Goal: Navigation & Orientation: Find specific page/section

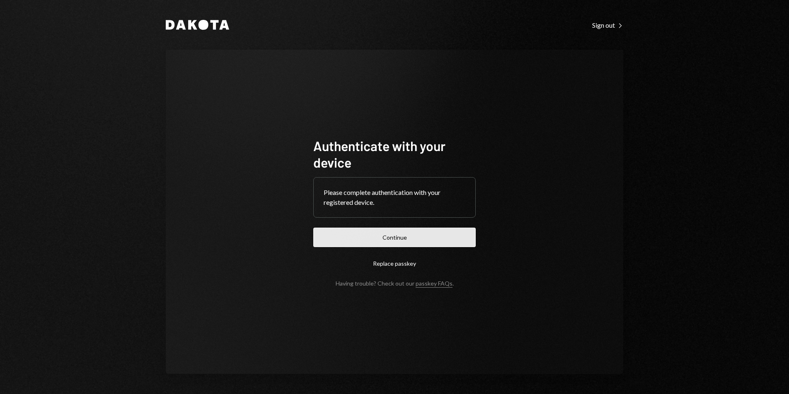
click at [431, 242] on button "Continue" at bounding box center [394, 237] width 162 height 19
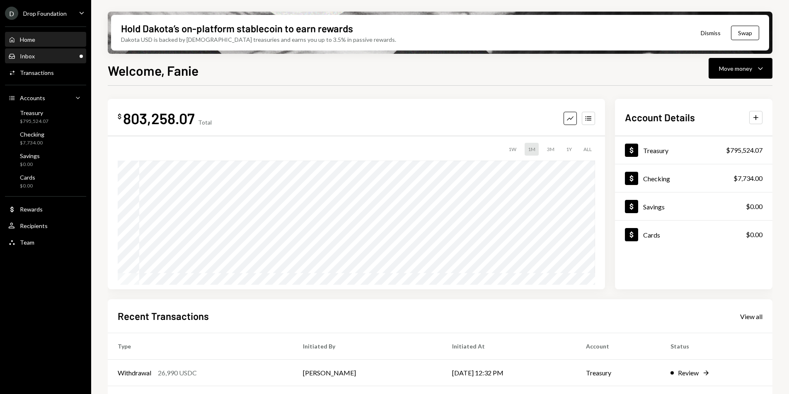
click at [29, 60] on div "Inbox Inbox" at bounding box center [45, 56] width 75 height 14
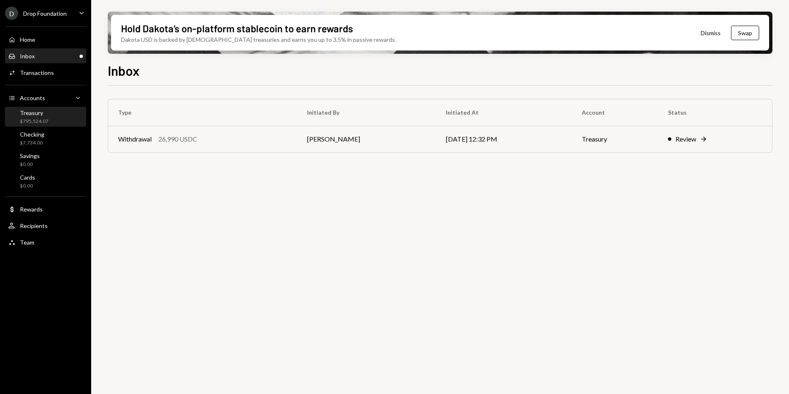
click at [41, 121] on div "$795,524.07" at bounding box center [34, 121] width 29 height 7
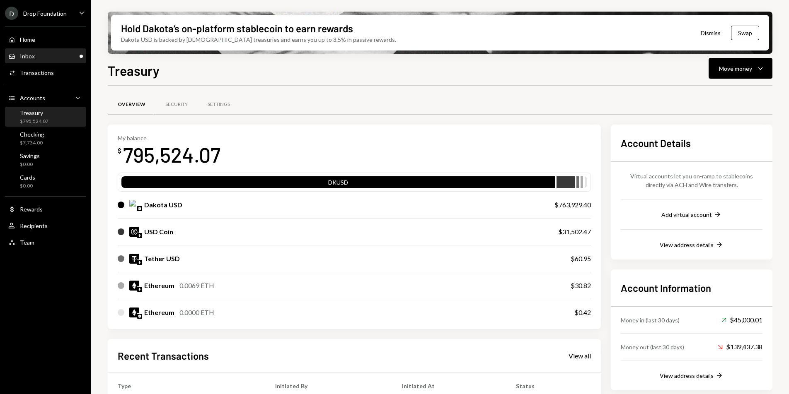
click at [46, 59] on div "Inbox Inbox" at bounding box center [45, 56] width 75 height 7
